Goal: Check status

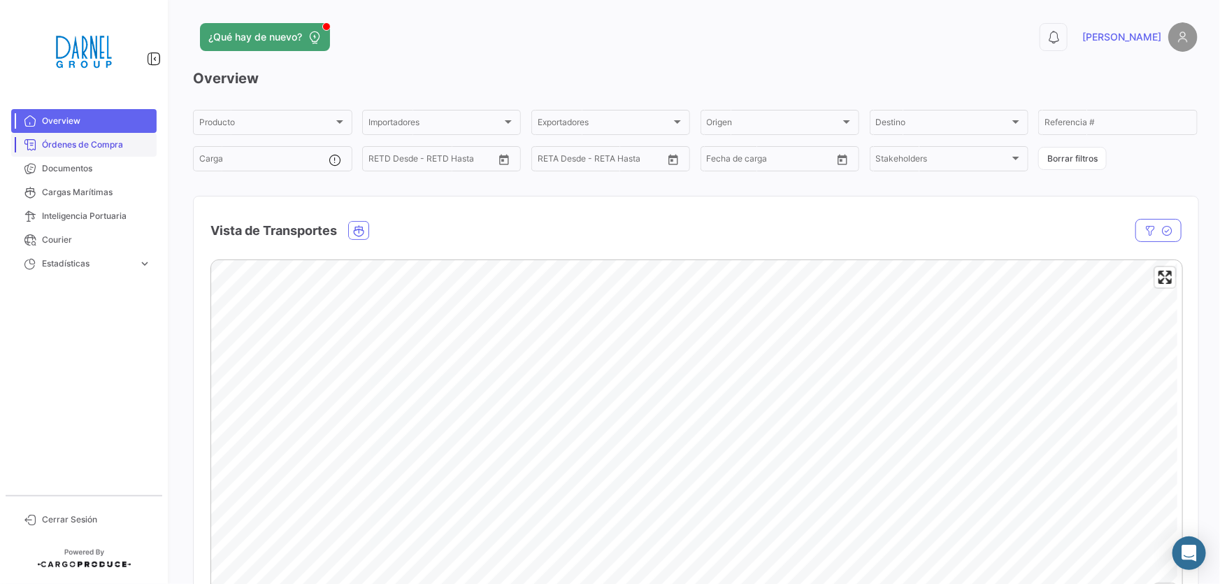
click at [95, 145] on span "Órdenes de Compra" at bounding box center [96, 144] width 109 height 13
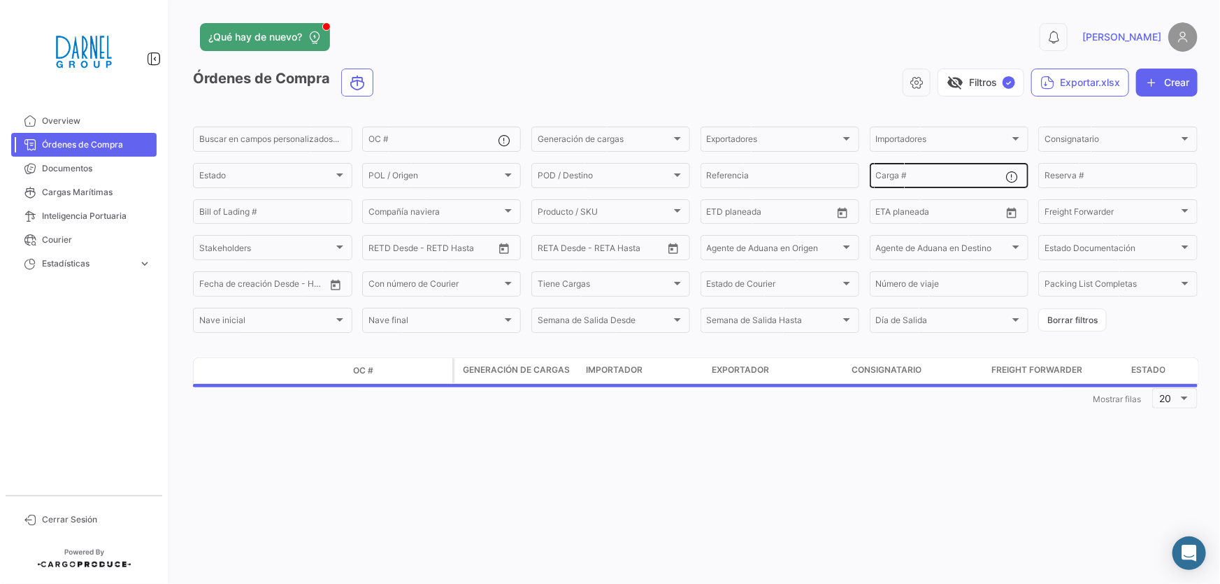
click at [917, 173] on input "Carga #" at bounding box center [941, 178] width 130 height 10
paste input "TGBU 3759505"
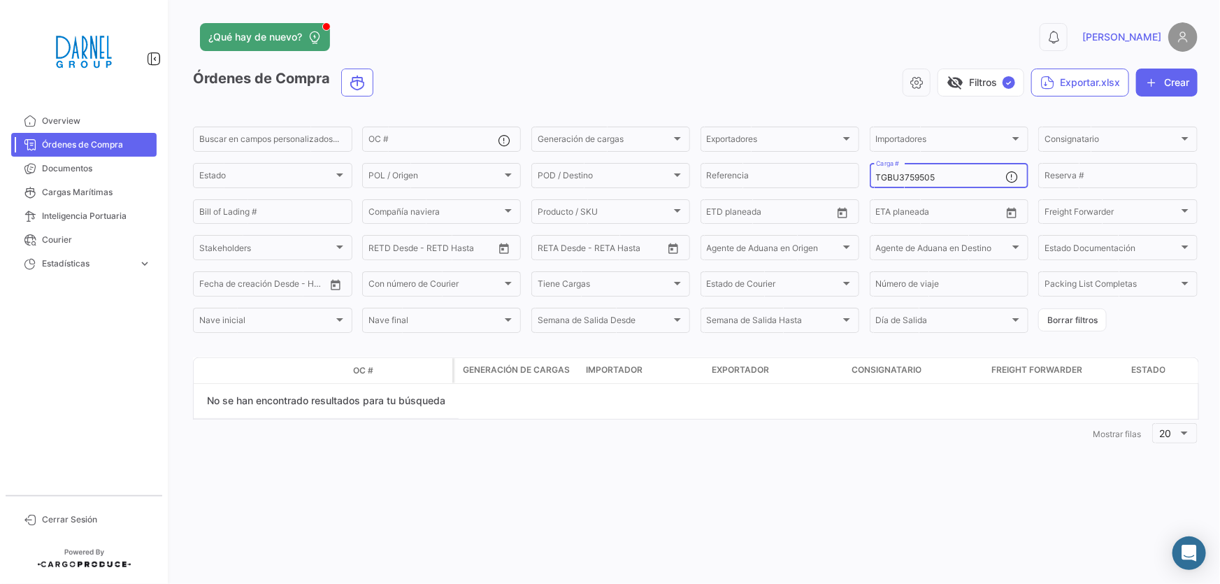
click at [876, 175] on input "TGBU3759505" at bounding box center [941, 178] width 130 height 10
click at [970, 175] on input "TGBU3759505" at bounding box center [941, 178] width 130 height 10
click at [909, 174] on input "TGBU3759505" at bounding box center [941, 178] width 130 height 10
click at [921, 174] on input "TGBU3759505" at bounding box center [941, 178] width 130 height 10
click at [930, 174] on input "TGBU3759505" at bounding box center [941, 178] width 130 height 10
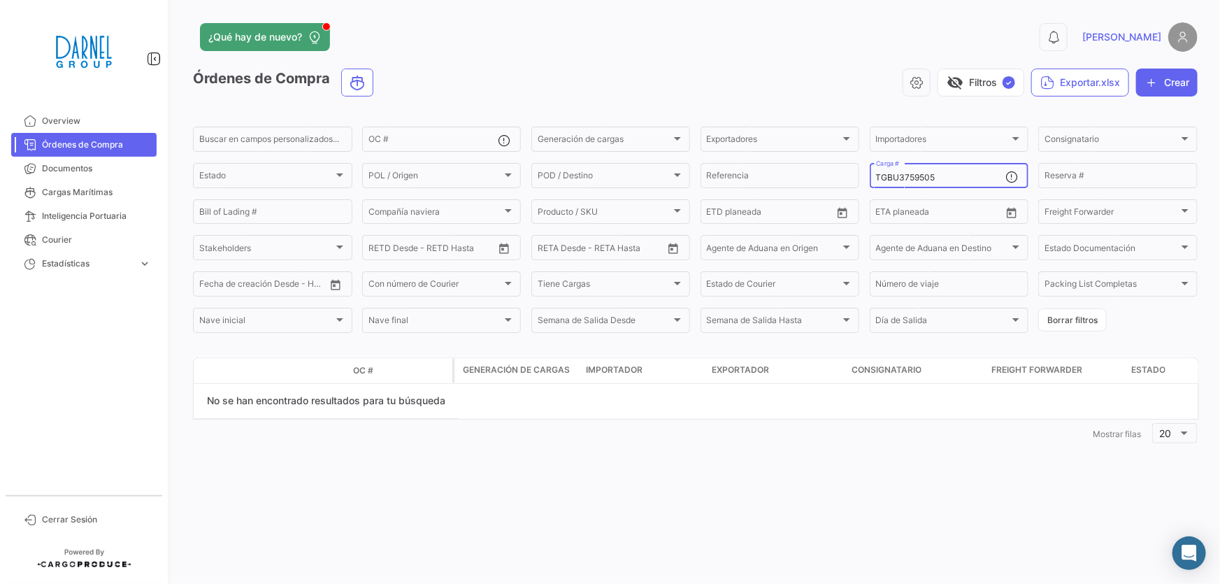
click at [953, 174] on input "TGBU3759505" at bounding box center [941, 178] width 130 height 10
type input "TGBU3759505"
click at [329, 175] on div "Estado" at bounding box center [266, 178] width 134 height 10
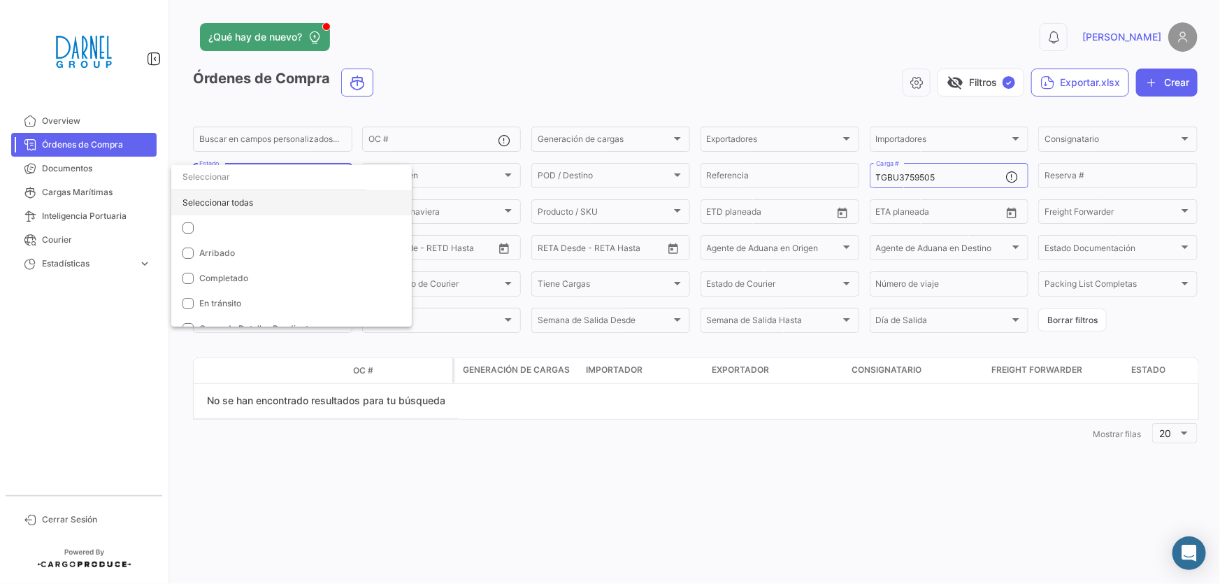
click at [282, 201] on div "Seleccionar todas" at bounding box center [291, 202] width 240 height 25
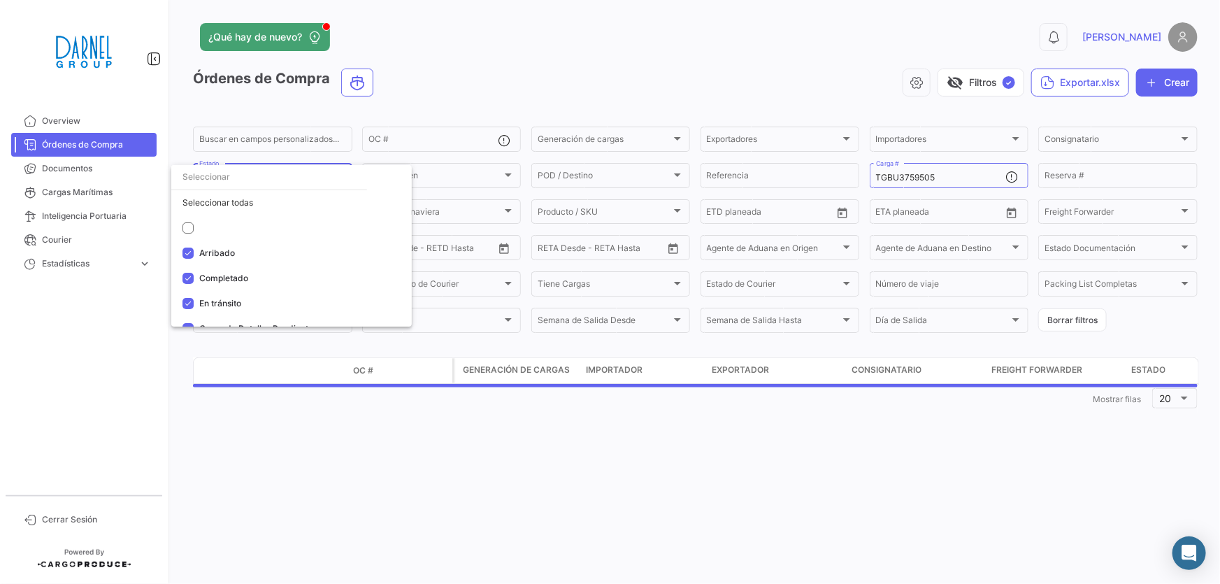
click at [699, 465] on div at bounding box center [610, 292] width 1220 height 584
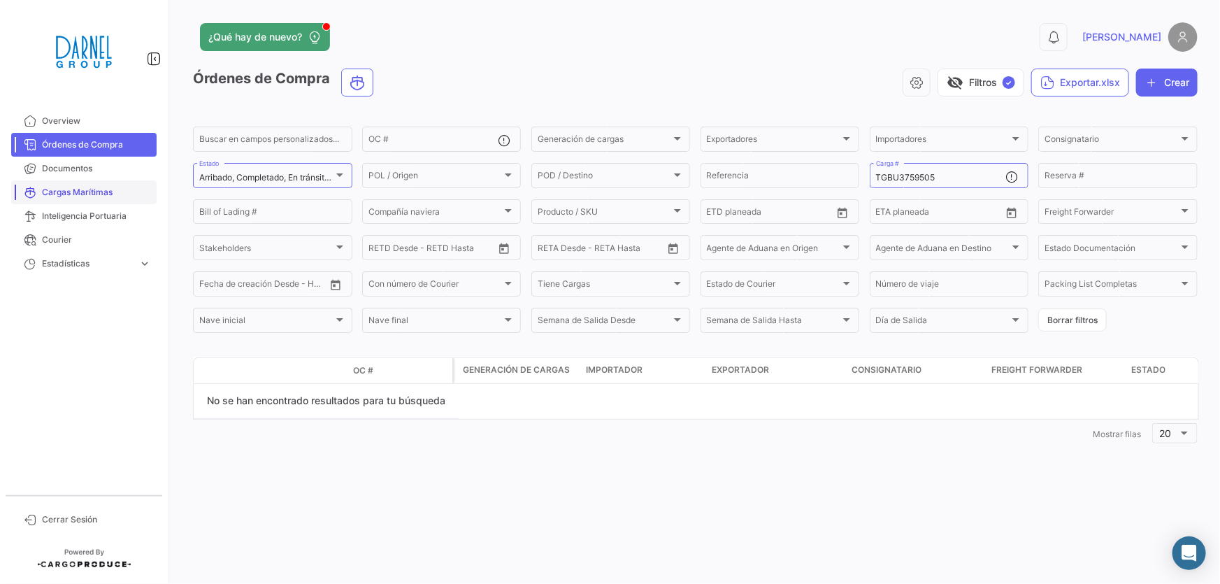
click at [80, 189] on span "Cargas Marítimas" at bounding box center [96, 192] width 109 height 13
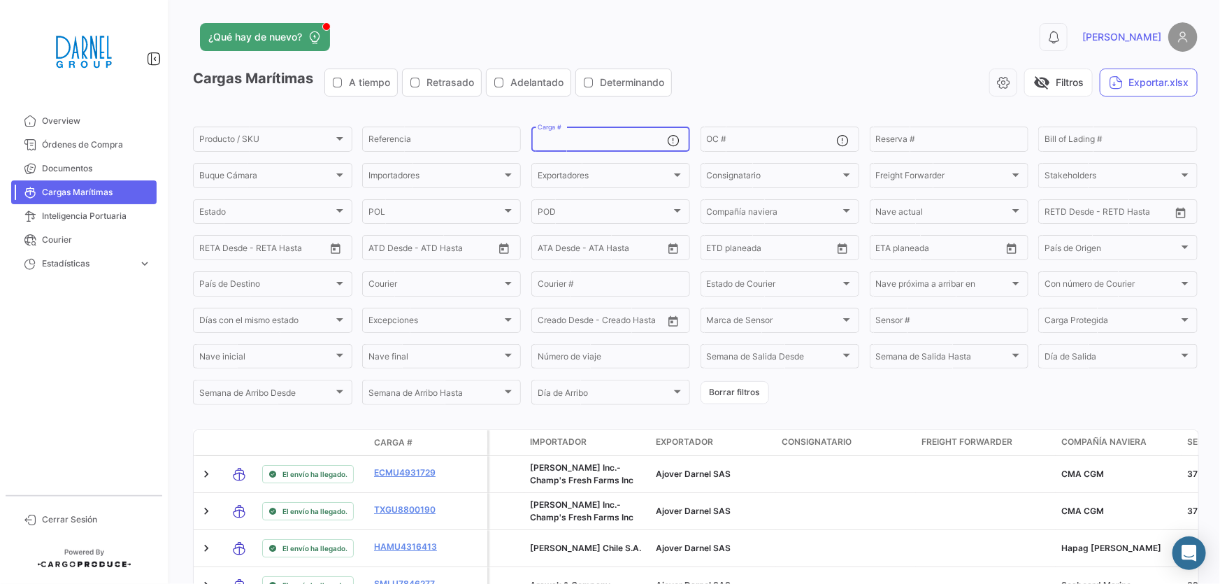
click at [568, 140] on input "Carga #" at bounding box center [602, 141] width 130 height 10
paste input "TGBU 3759505"
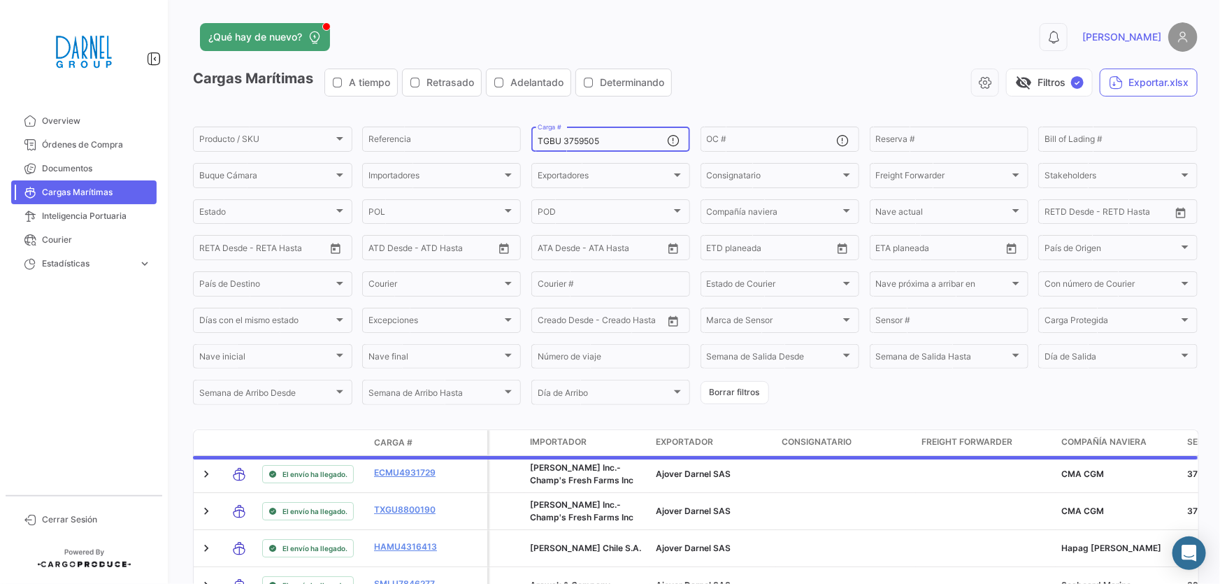
click at [563, 140] on input "TGBU 3759505" at bounding box center [602, 141] width 130 height 10
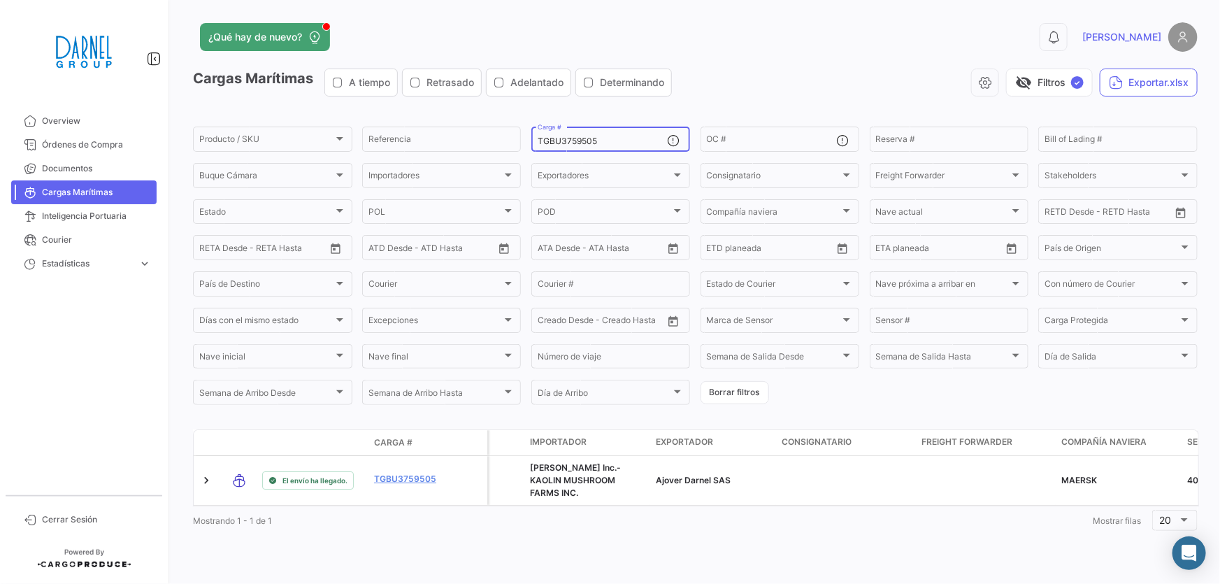
type input "TGBU3759505"
click at [535, 140] on div "TGBU3759505 Carga #" at bounding box center [610, 137] width 159 height 27
click at [537, 140] on input "TGBU3759505" at bounding box center [602, 141] width 130 height 10
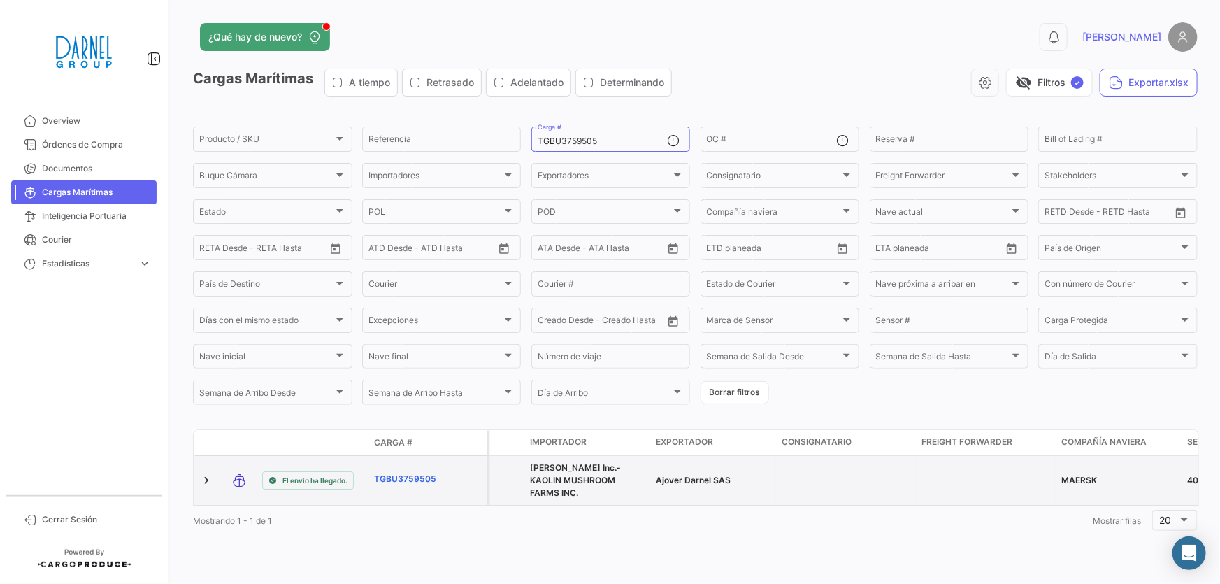
click at [424, 472] on link "TGBU3759505" at bounding box center [410, 478] width 73 height 13
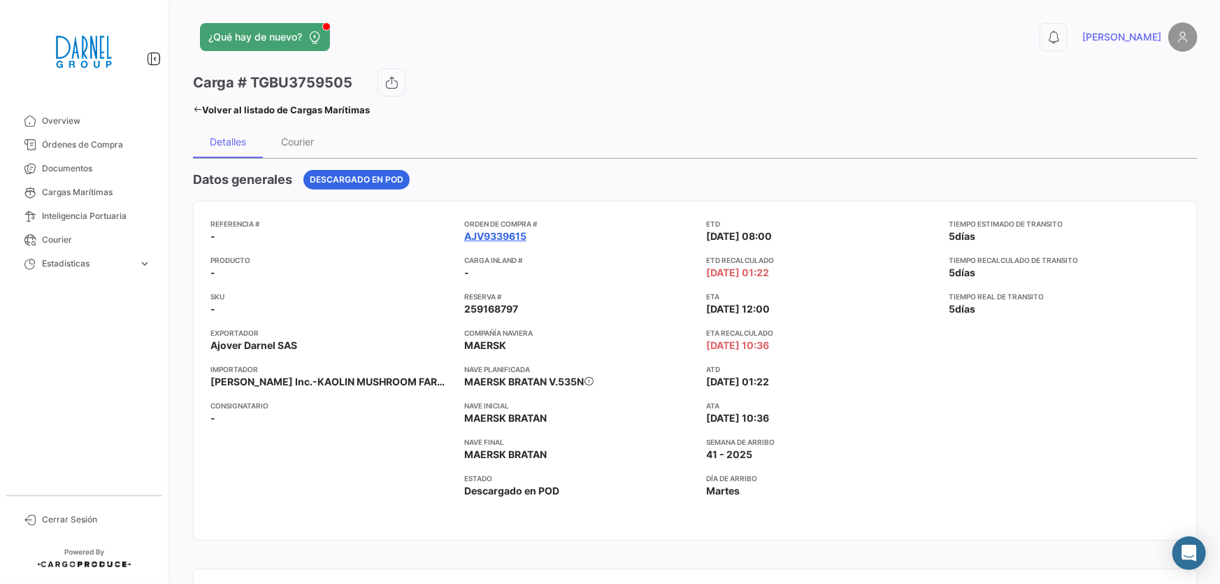
click at [486, 234] on link "AJV9339615" at bounding box center [495, 236] width 62 height 14
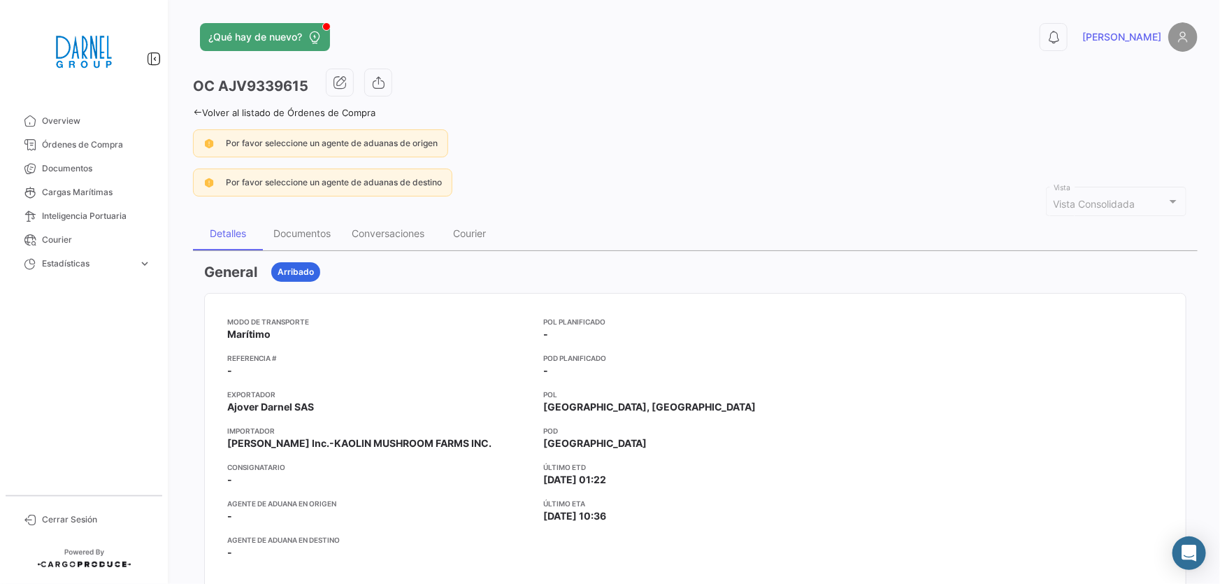
click at [281, 86] on h3 "OC AJV9339615" at bounding box center [250, 86] width 115 height 20
click at [281, 85] on h3 "OC AJV9339615" at bounding box center [250, 86] width 115 height 20
copy h3 "AJV9339615"
click at [70, 141] on span "Órdenes de Compra" at bounding box center [96, 144] width 109 height 13
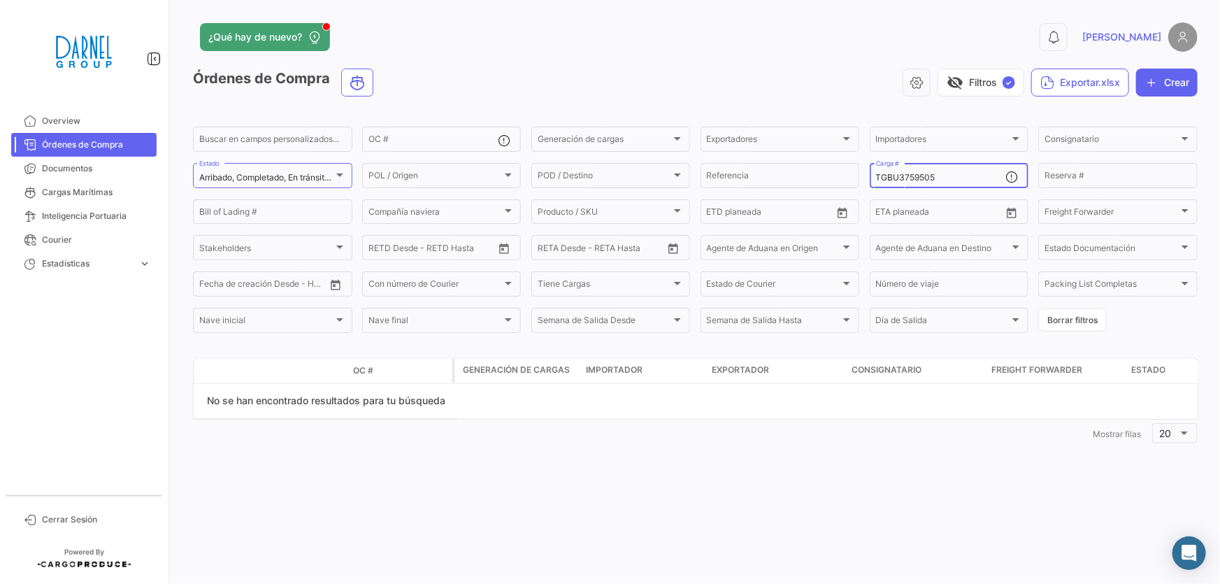
click at [876, 174] on input "TGBU3759505" at bounding box center [941, 178] width 130 height 10
click at [981, 173] on input "TGBU3759505" at bounding box center [941, 178] width 130 height 10
click at [320, 174] on mat-select-trigger "Arribado, Completado, En tránsito, Carga de Detalles Pendiente" at bounding box center [322, 177] width 246 height 10
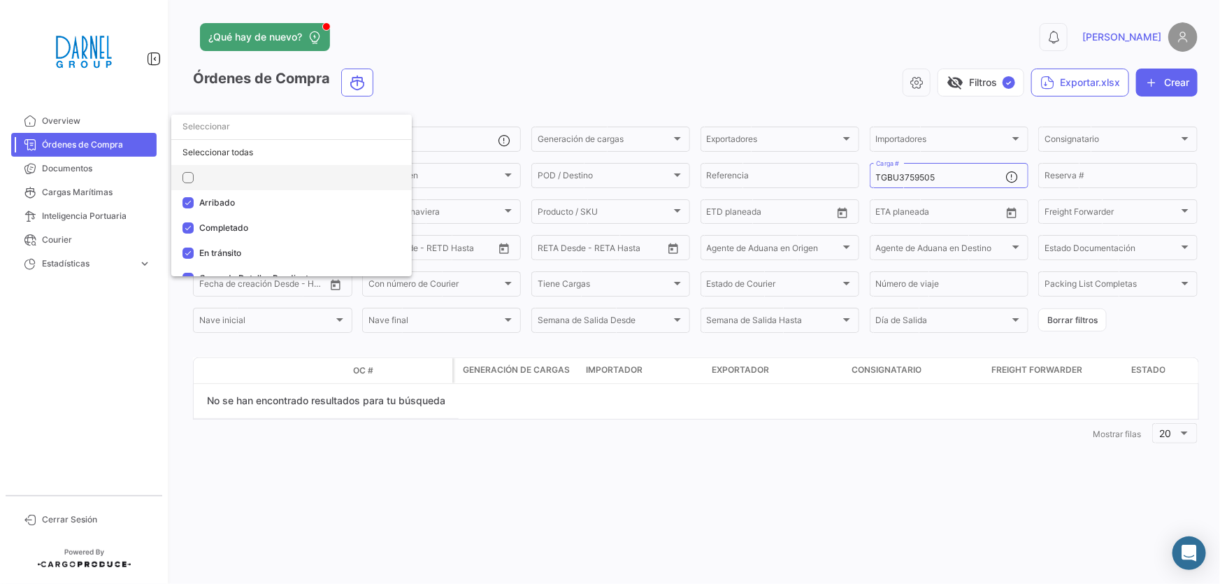
click at [256, 182] on mat-option at bounding box center [291, 177] width 240 height 25
click at [363, 477] on div at bounding box center [610, 292] width 1220 height 584
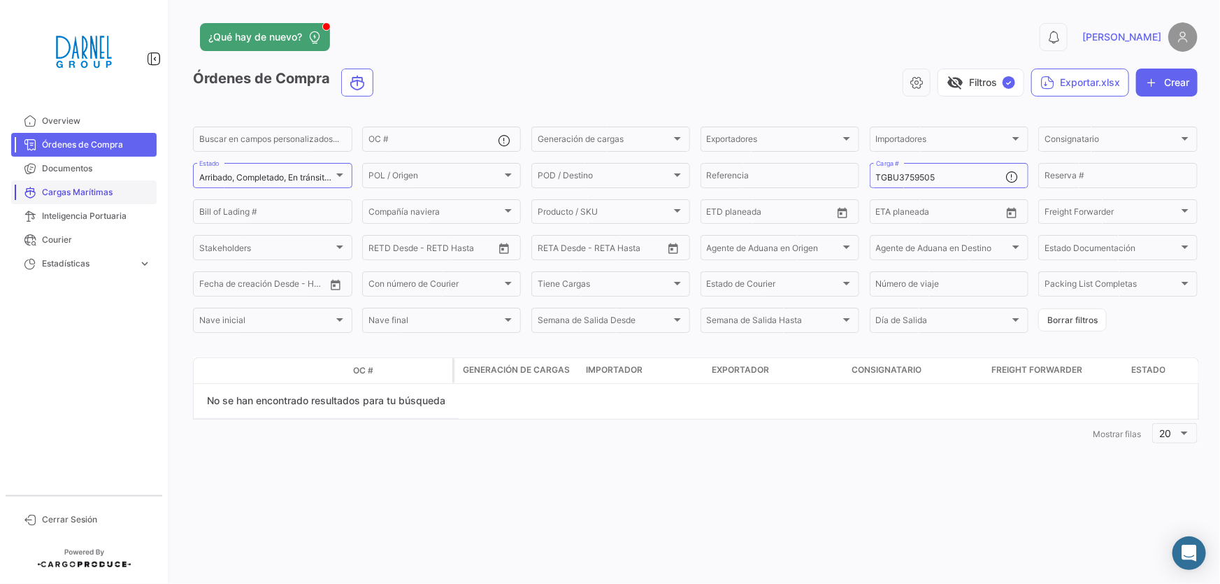
click at [70, 192] on span "Cargas Marítimas" at bounding box center [96, 192] width 109 height 13
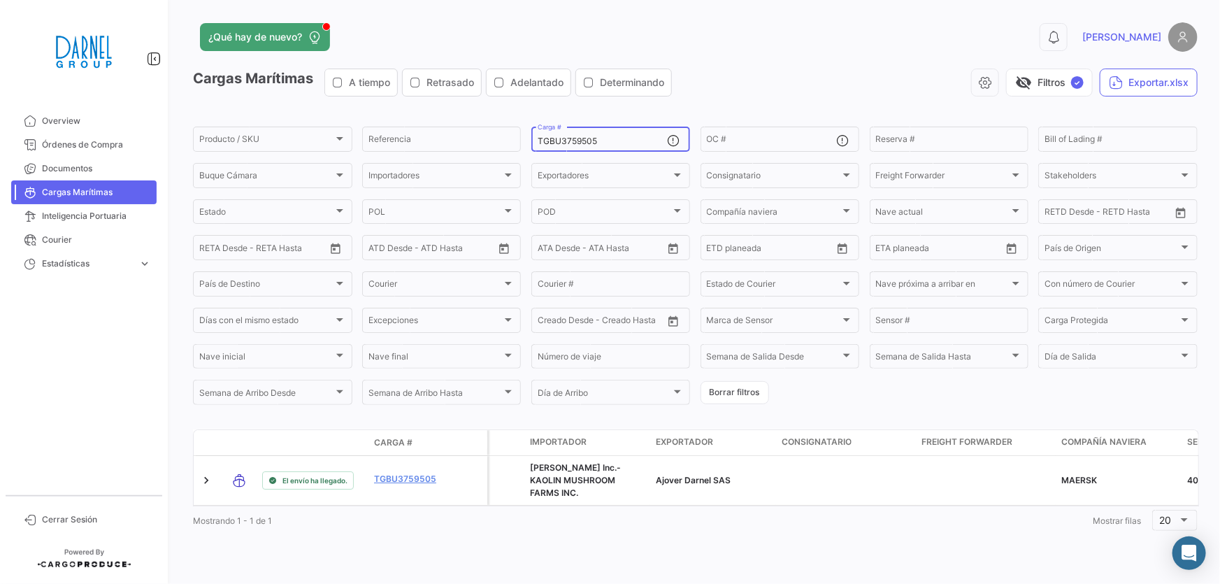
click at [607, 133] on div "TGBU3759505 Carga #" at bounding box center [602, 137] width 130 height 27
click at [607, 142] on input "TGBU3759505" at bounding box center [602, 141] width 130 height 10
paste input "SMLU 7907011"
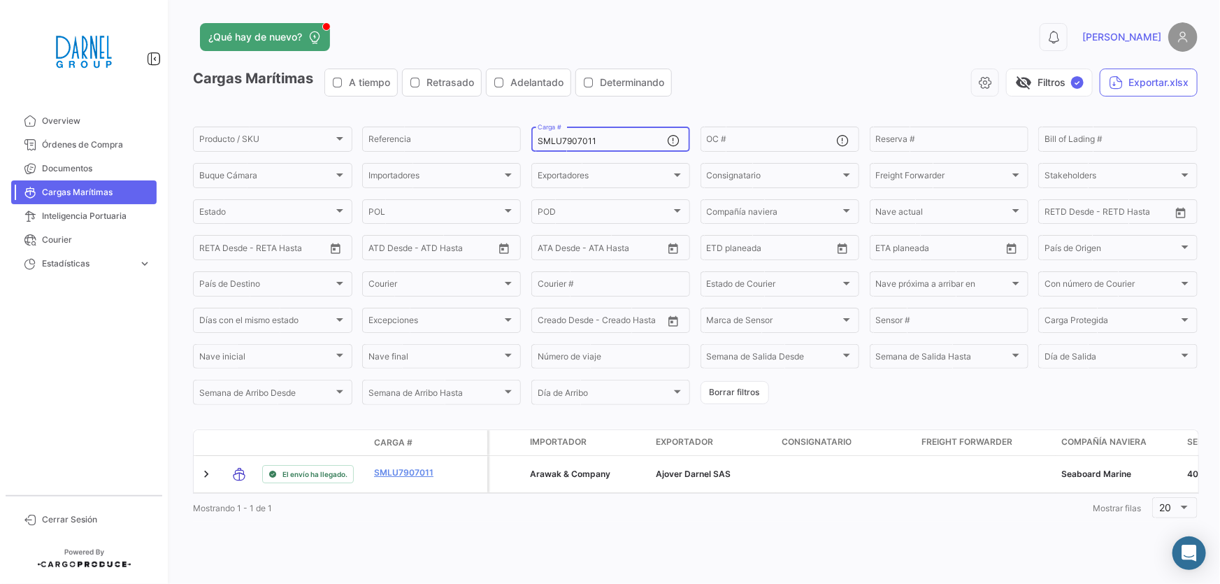
click at [612, 138] on input "SMLU7907011" at bounding box center [602, 141] width 130 height 10
paste input "CAAU 725547"
type input "CAAU7255471"
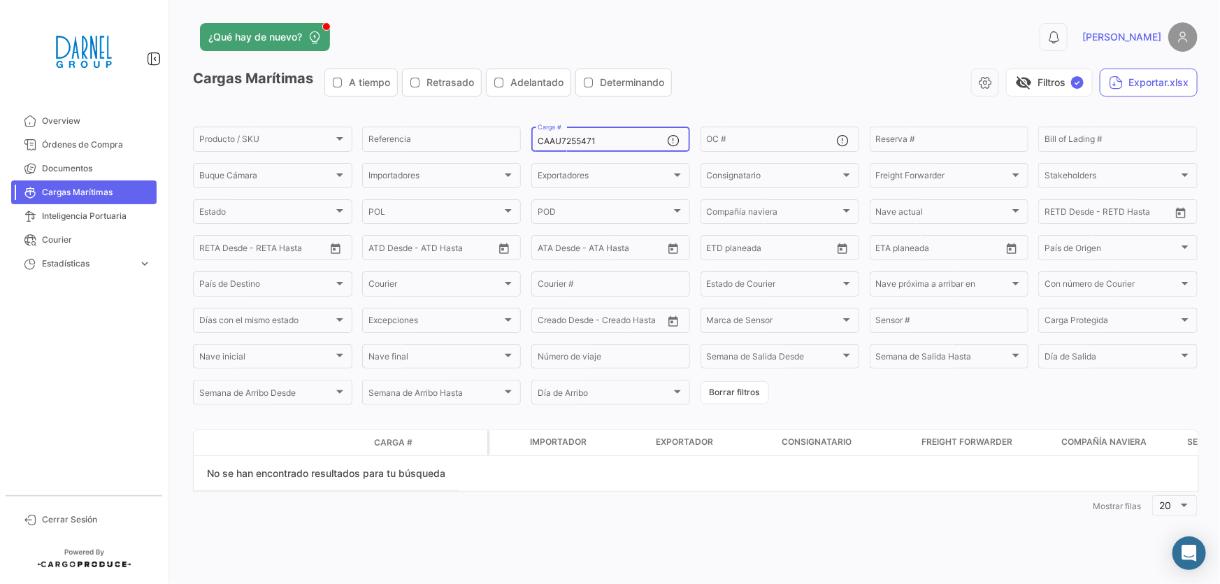
click at [535, 138] on div "CAAU7255471 Carga #" at bounding box center [610, 137] width 159 height 27
click at [539, 138] on input "CAAU7255471" at bounding box center [602, 141] width 130 height 10
click at [623, 140] on input "CAAU7255471" at bounding box center [602, 141] width 130 height 10
click at [296, 212] on div "Estado" at bounding box center [266, 214] width 134 height 10
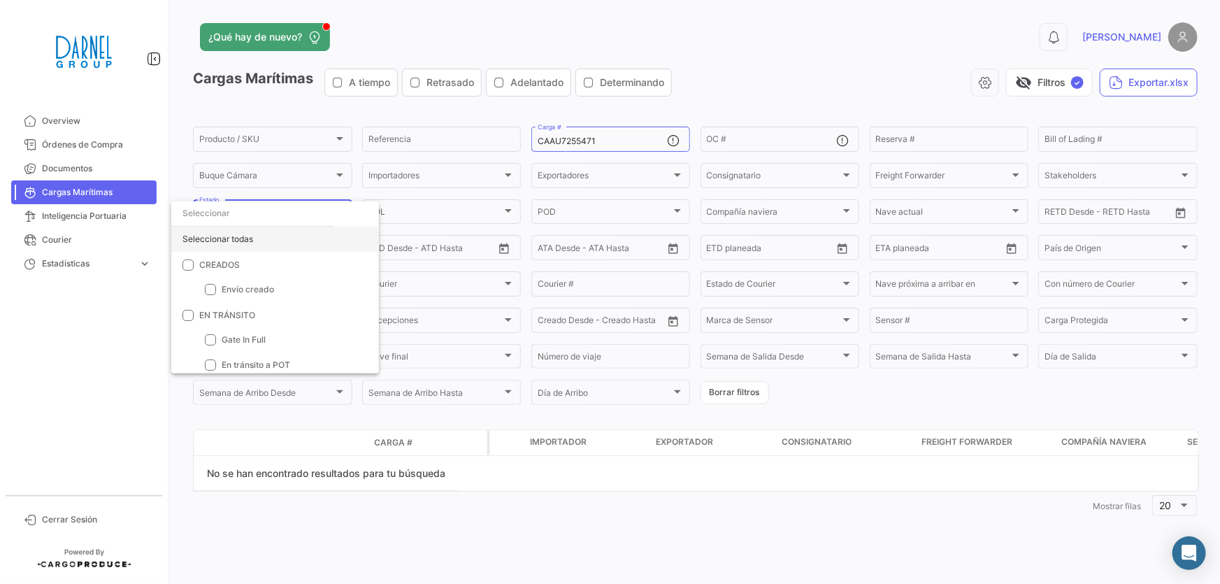
click at [283, 240] on div "Seleccionar todas" at bounding box center [275, 238] width 208 height 25
checkbox input "true"
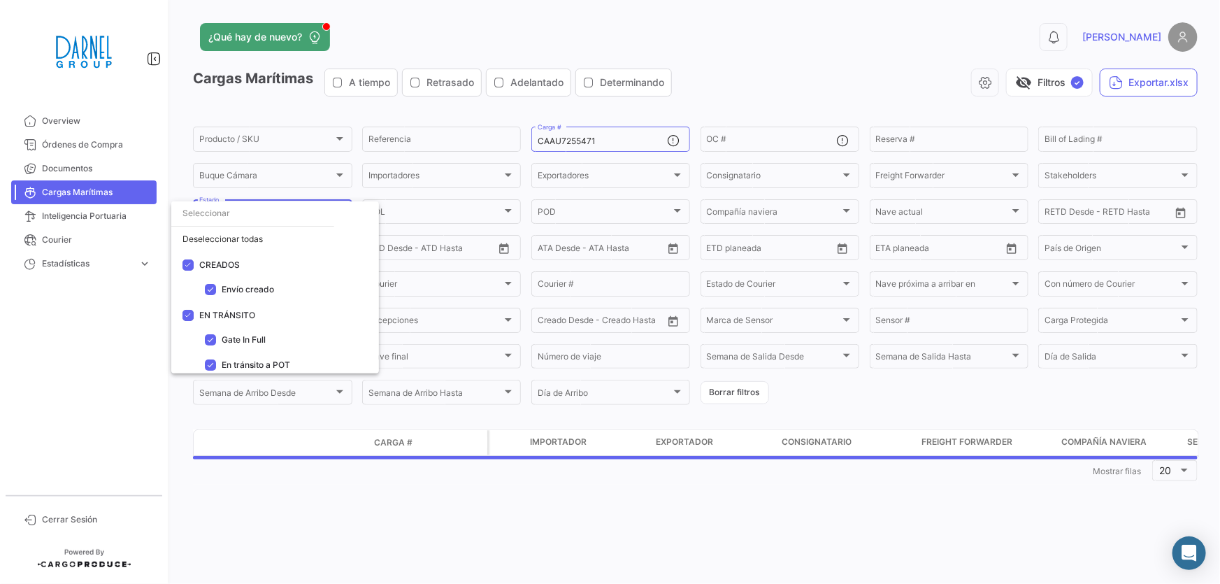
click at [464, 521] on div at bounding box center [610, 292] width 1220 height 584
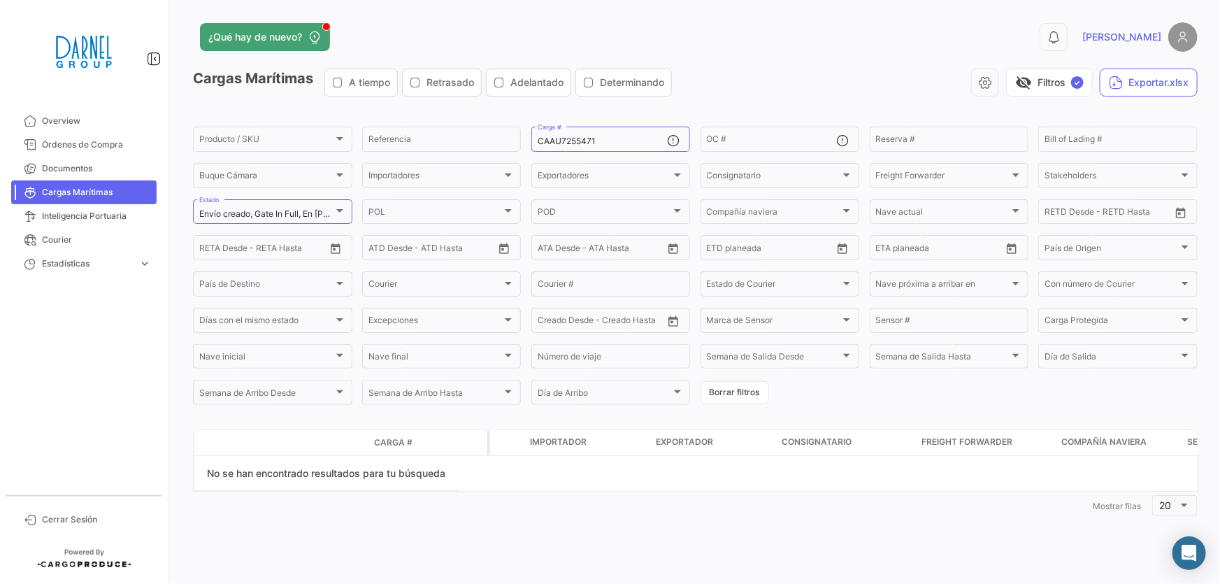
click at [568, 496] on div "1 Mostrar [PERSON_NAME] 20" at bounding box center [695, 505] width 1004 height 25
